Goal: Find specific page/section: Find specific page/section

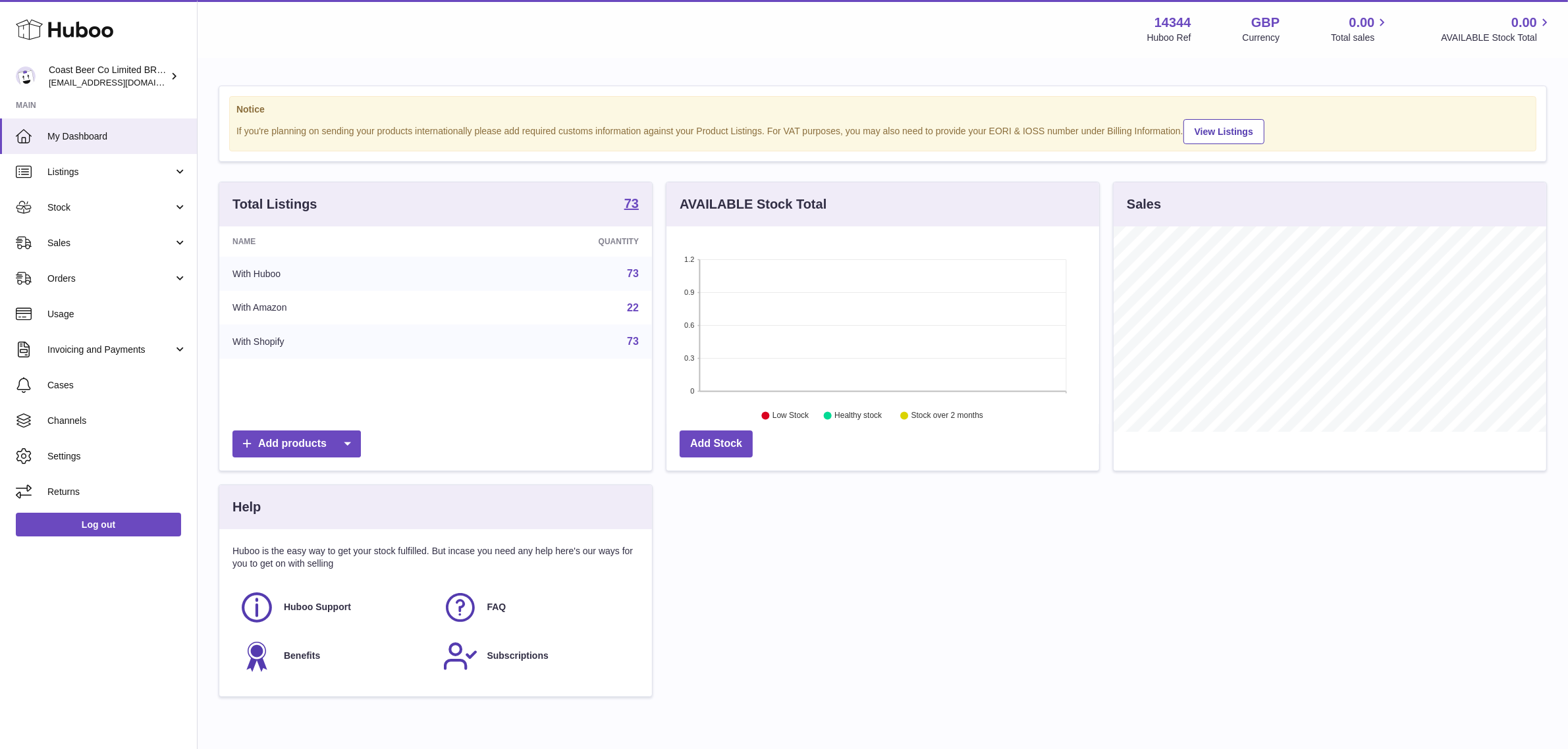
scroll to position [205, 432]
click at [143, 234] on link "Sales" at bounding box center [98, 243] width 197 height 36
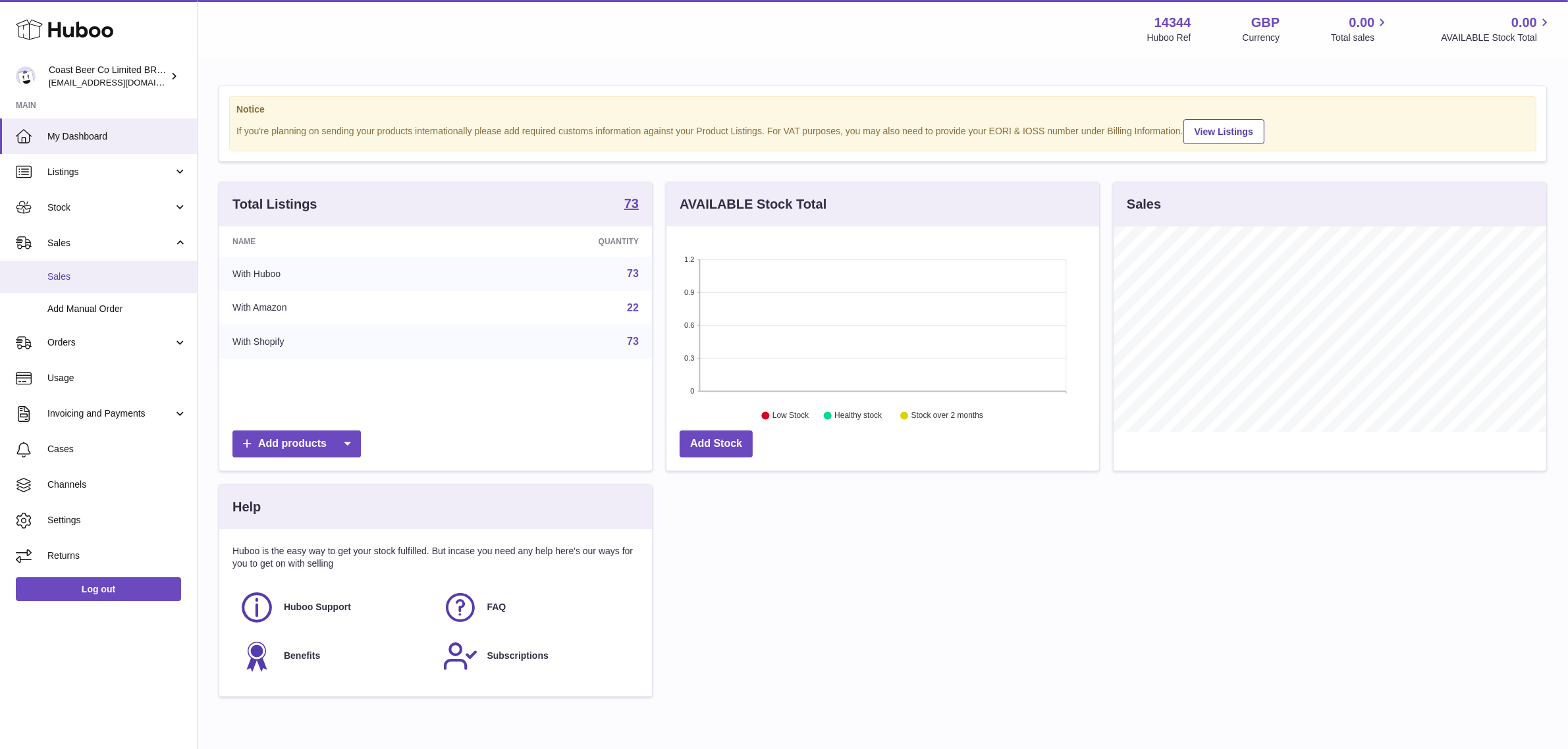
click at [77, 269] on link "Sales" at bounding box center [98, 277] width 197 height 32
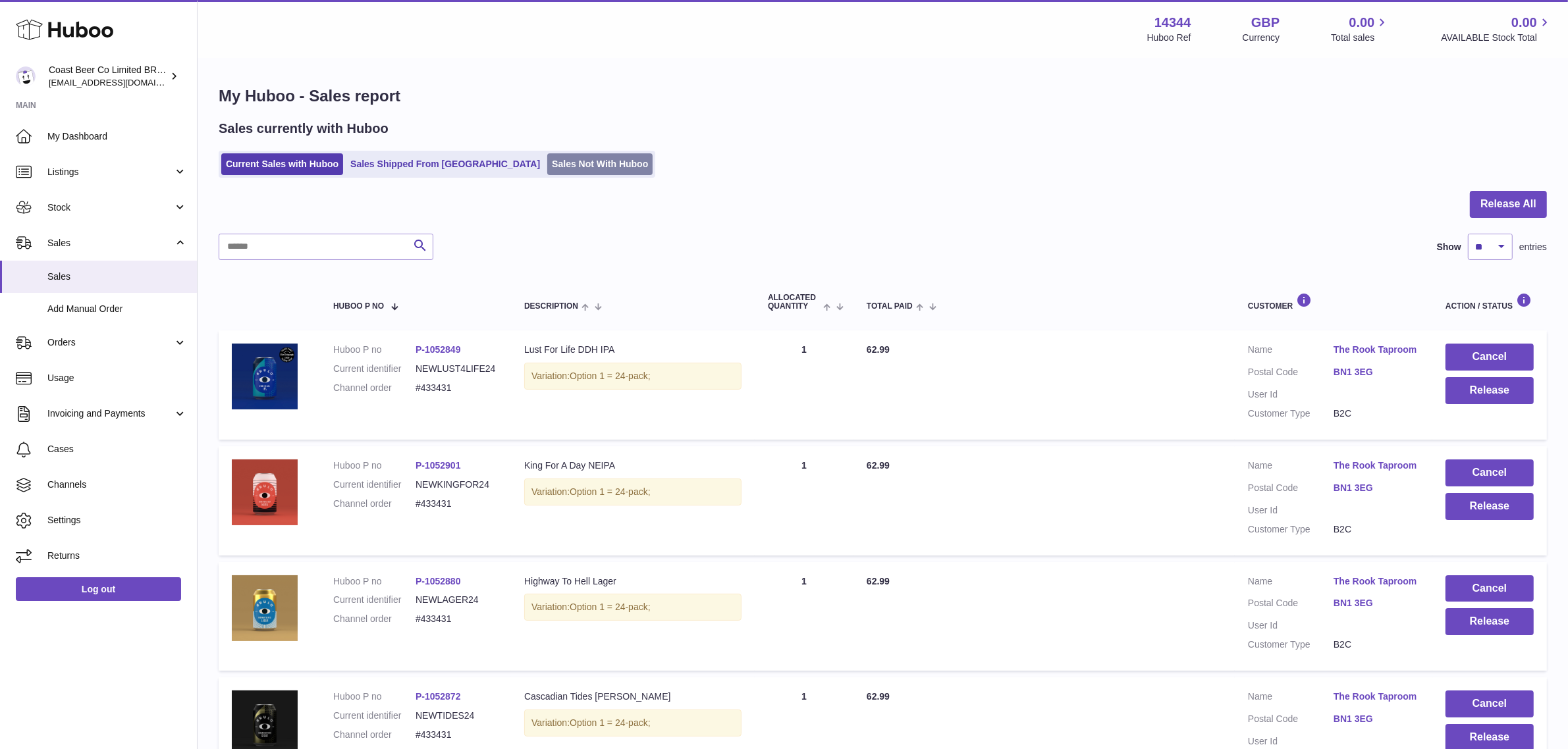
click at [550, 172] on link "Sales Not With Huboo" at bounding box center [599, 164] width 106 height 22
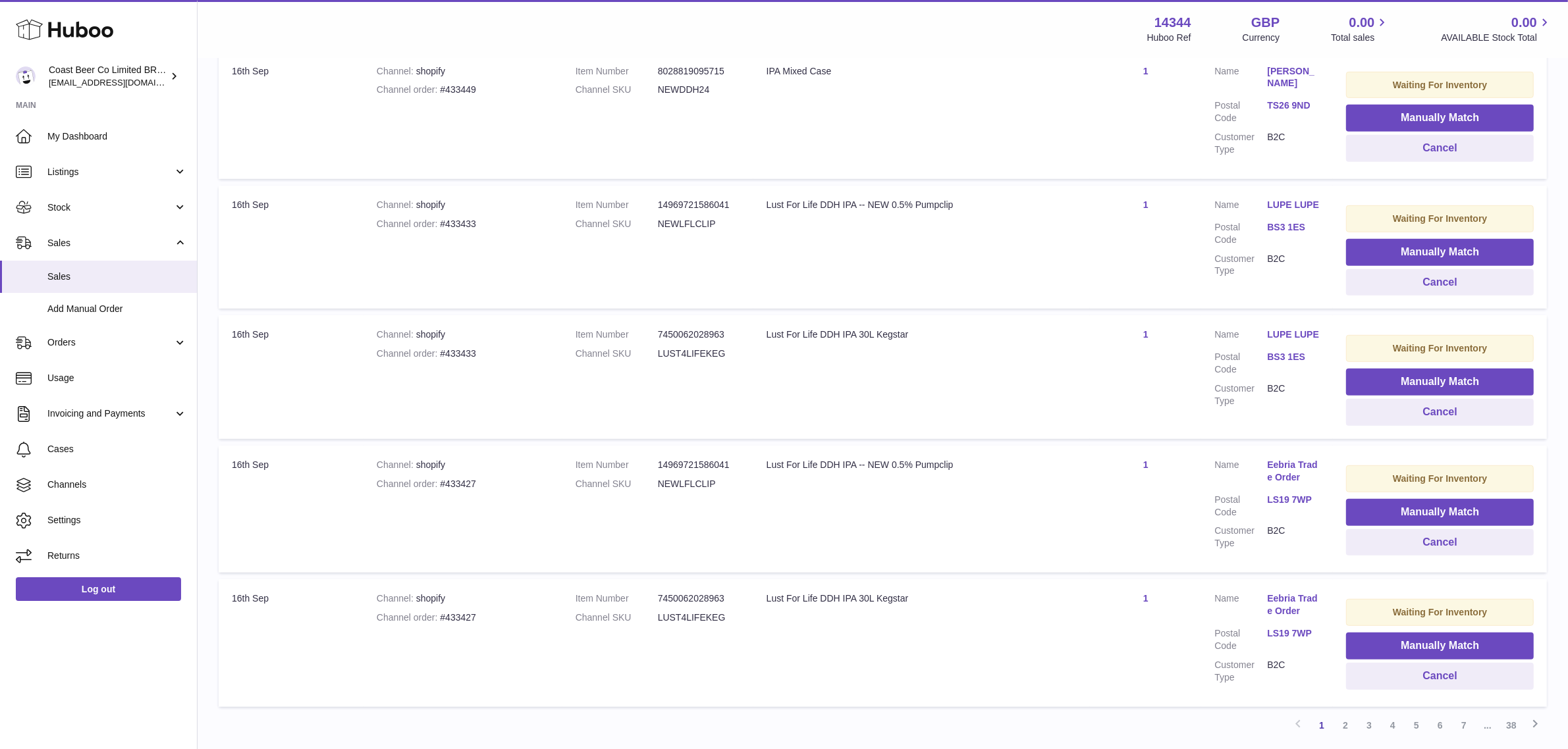
scroll to position [1095, 0]
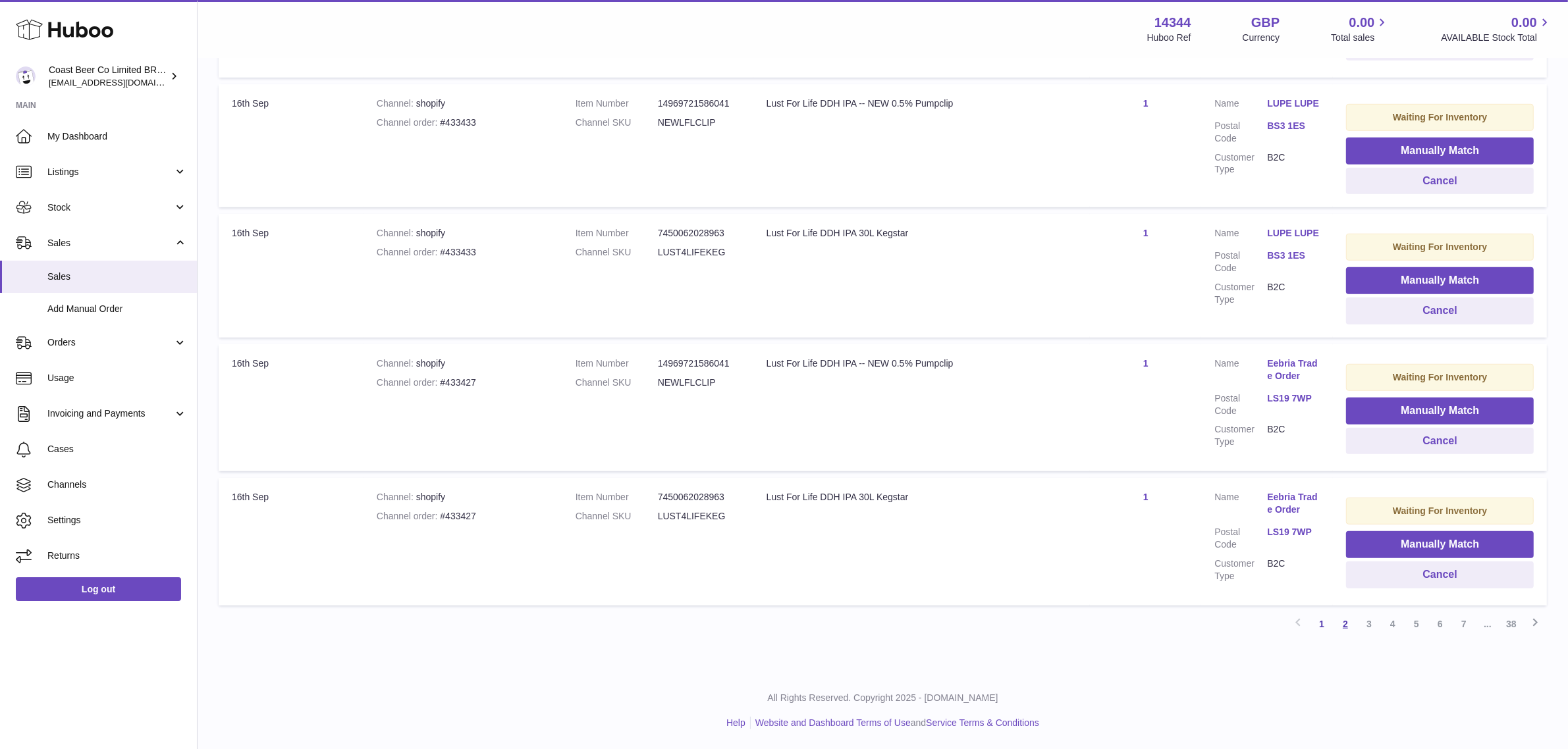
click at [1338, 629] on link "2" at bounding box center [1344, 624] width 23 height 23
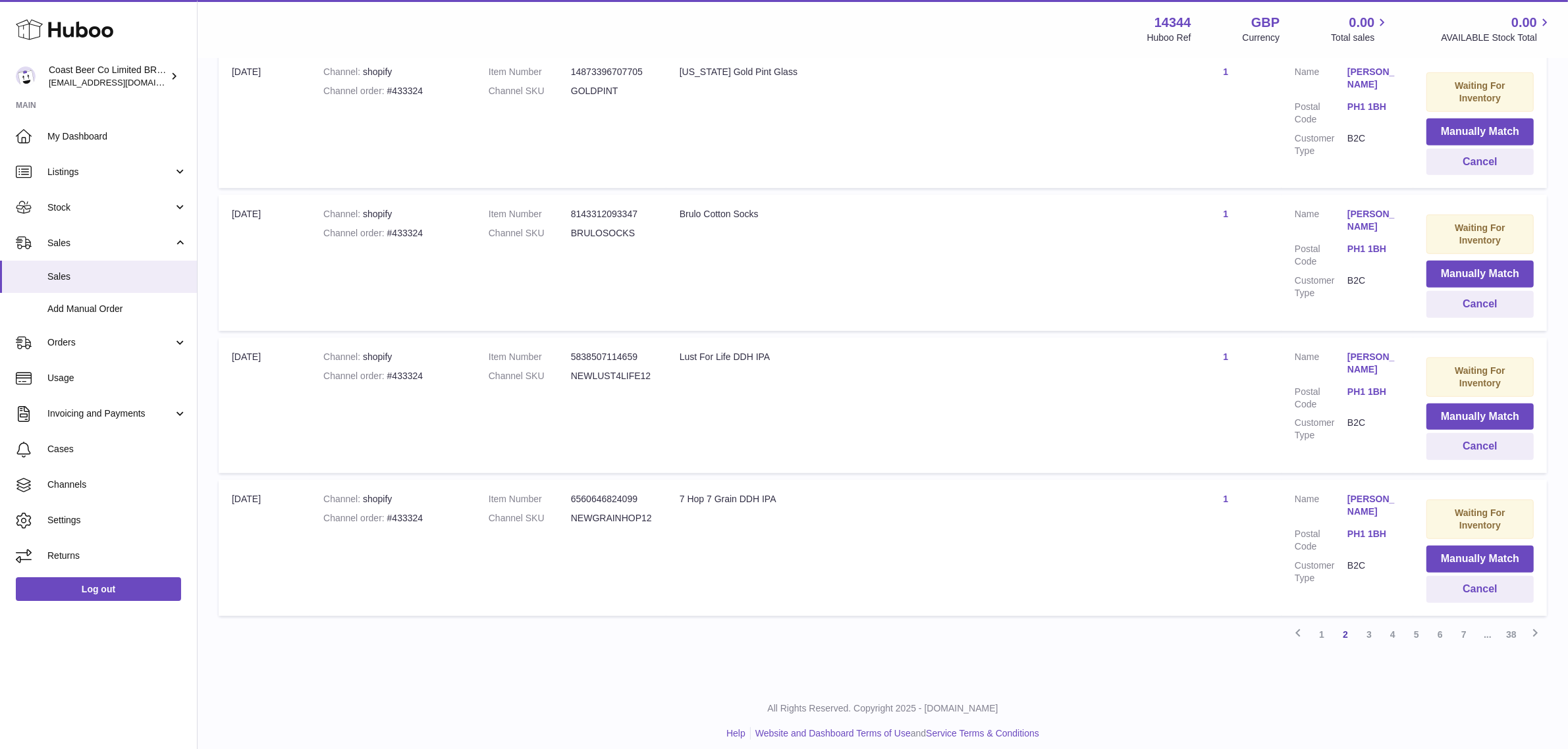
scroll to position [1167, 0]
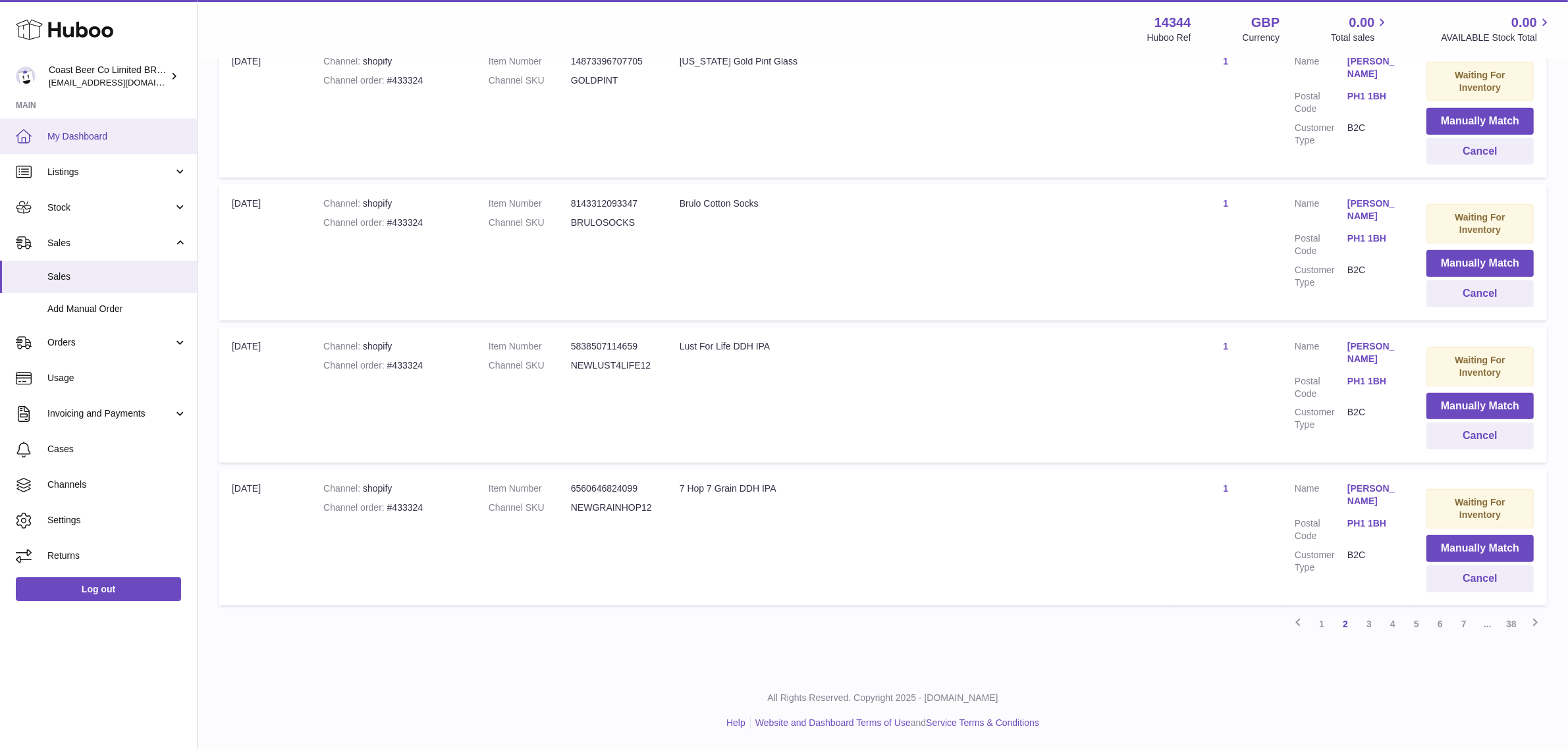
click at [81, 148] on link "My Dashboard" at bounding box center [98, 137] width 197 height 36
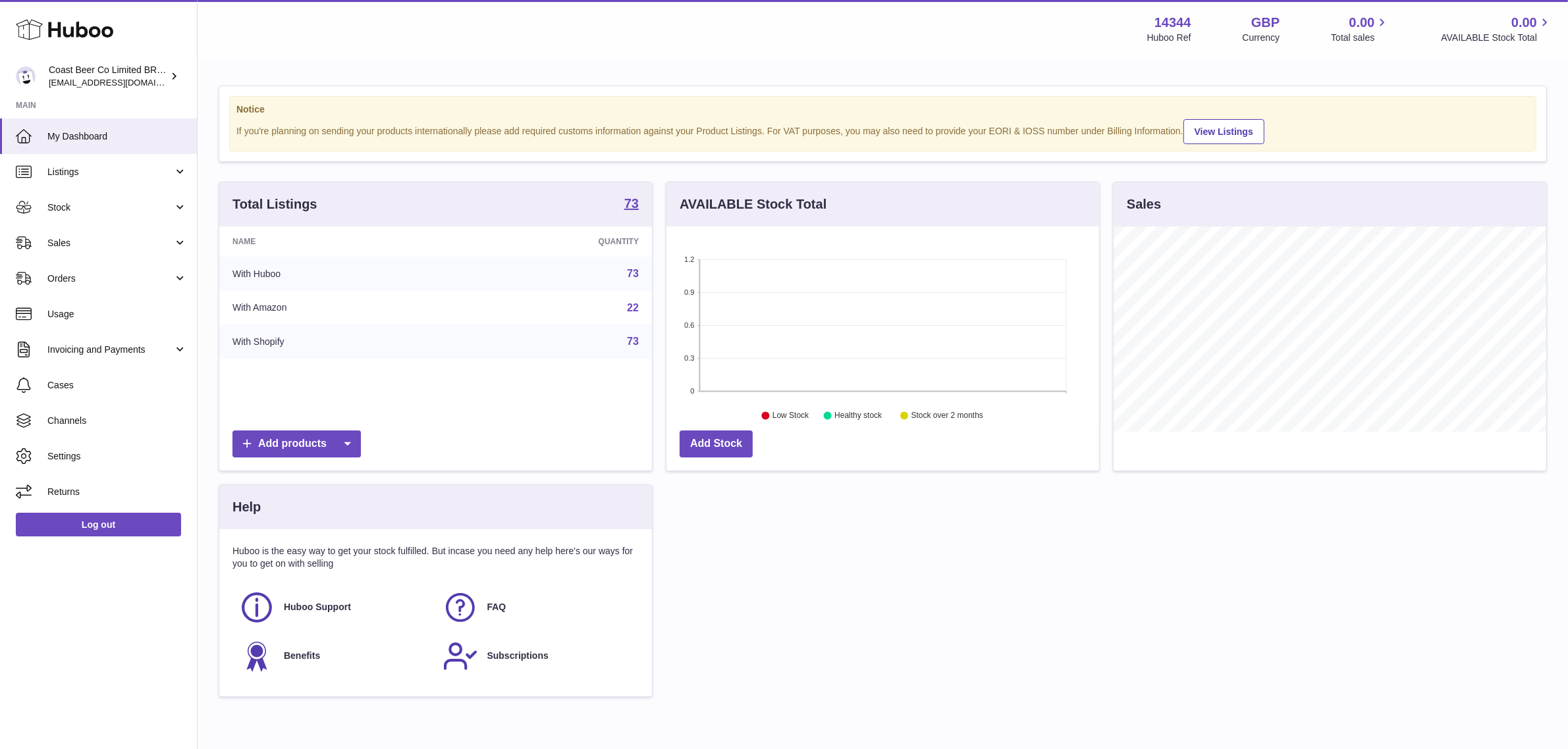
scroll to position [205, 432]
